Goal: Book appointment/travel/reservation

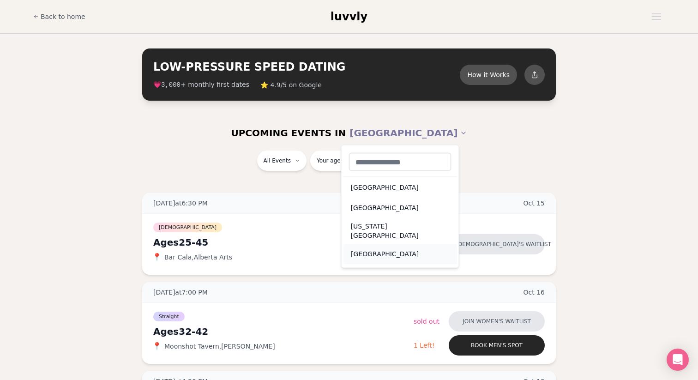
click at [376, 247] on div "[GEOGRAPHIC_DATA]" at bounding box center [400, 254] width 114 height 20
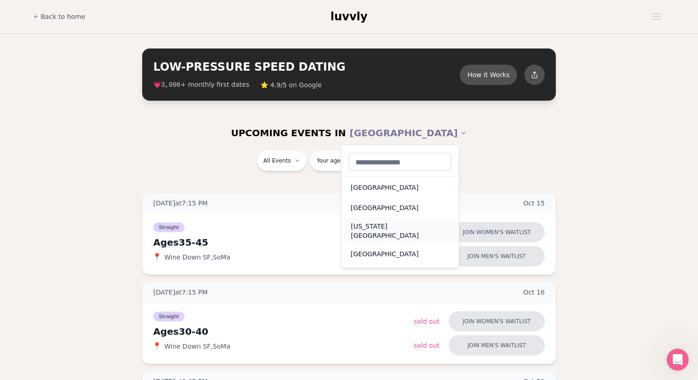
scroll to position [13, 0]
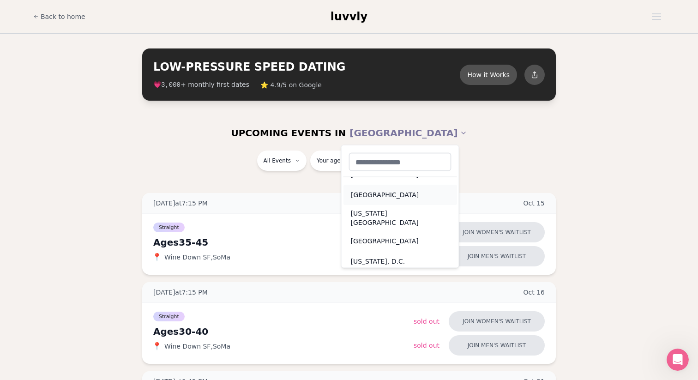
click at [374, 195] on div "[GEOGRAPHIC_DATA]" at bounding box center [400, 195] width 114 height 20
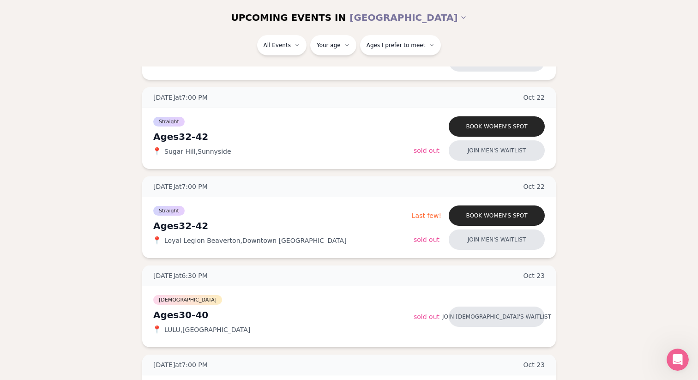
scroll to position [337, 0]
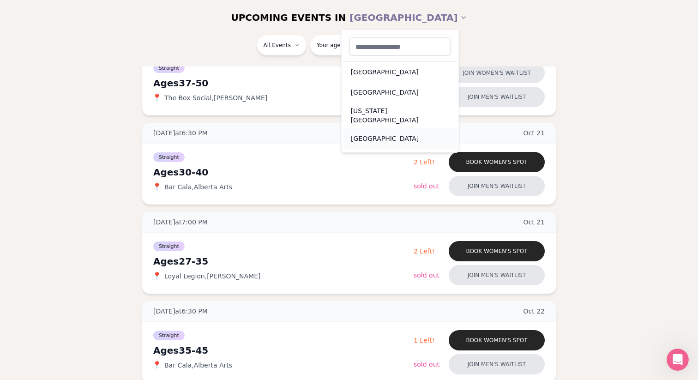
scroll to position [0, 0]
click at [367, 73] on div "[GEOGRAPHIC_DATA]" at bounding box center [400, 71] width 114 height 20
